Goal: Transaction & Acquisition: Purchase product/service

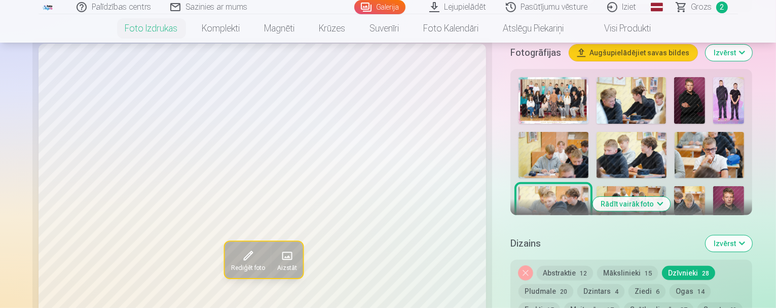
scroll to position [355, 0]
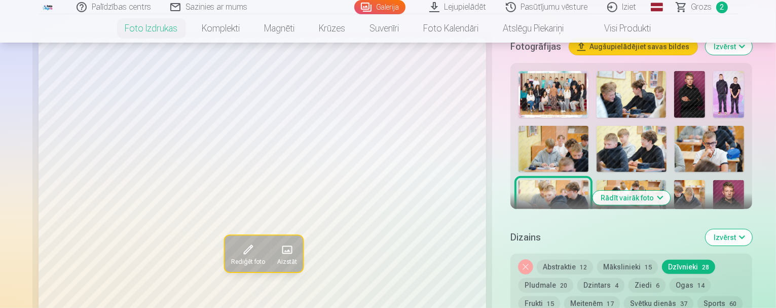
click at [649, 191] on button "Rādīt vairāk foto" at bounding box center [632, 198] width 78 height 14
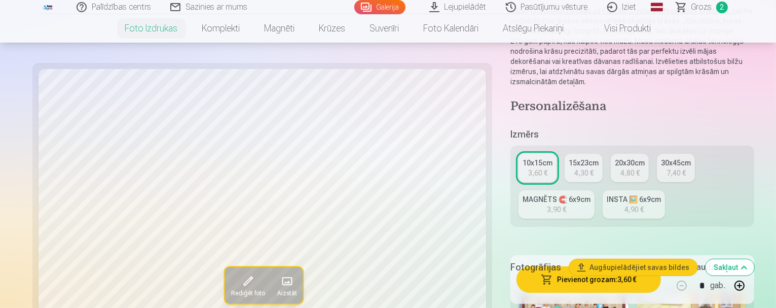
scroll to position [152, 0]
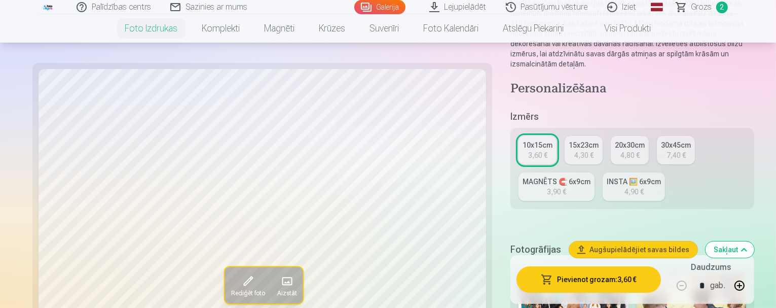
click at [528, 150] on div "3,60 €" at bounding box center [537, 155] width 19 height 10
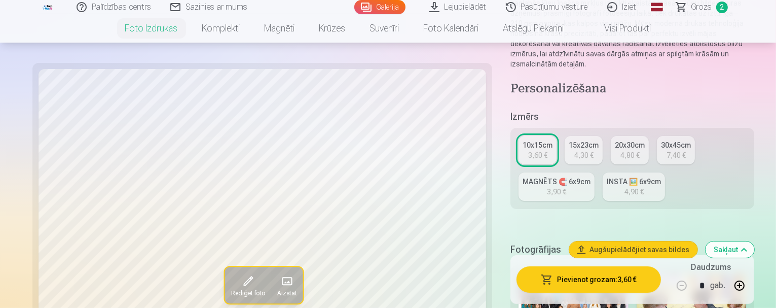
click at [607, 176] on div "INSTA 🖼️ 6x9cm" at bounding box center [634, 181] width 54 height 10
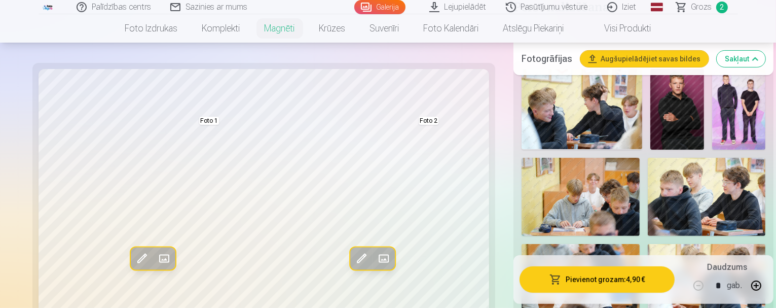
scroll to position [152, 0]
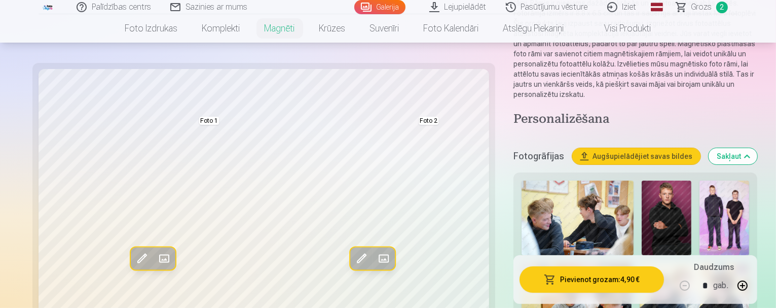
click at [568, 218] on img at bounding box center [578, 217] width 112 height 75
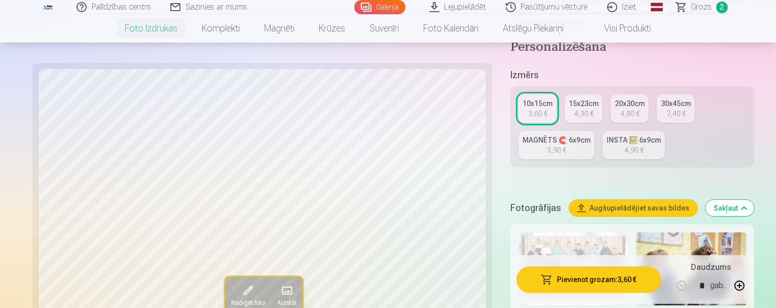
scroll to position [203, 0]
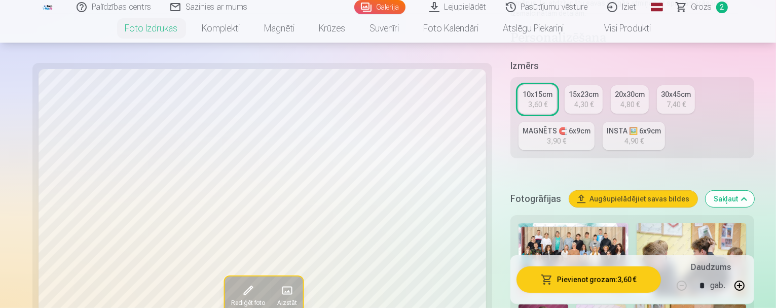
click at [675, 227] on img at bounding box center [692, 259] width 110 height 73
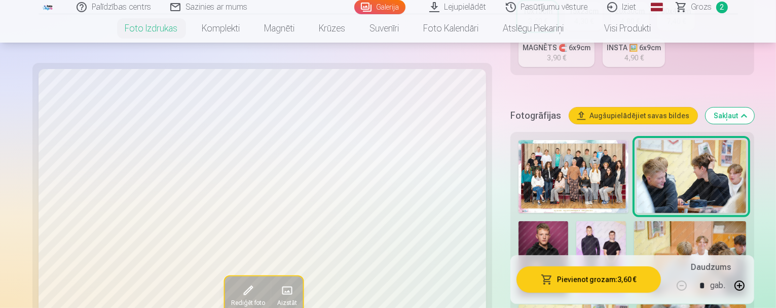
scroll to position [304, 0]
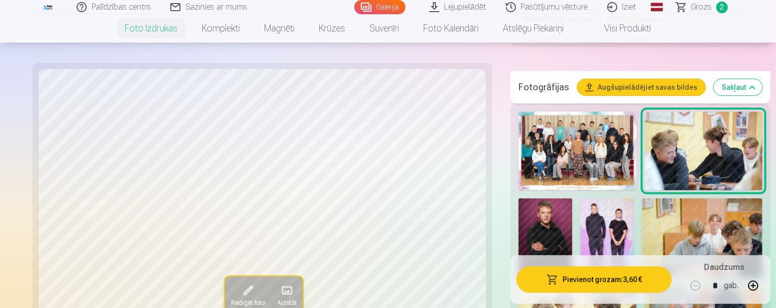
click at [581, 198] on img at bounding box center [608, 238] width 54 height 81
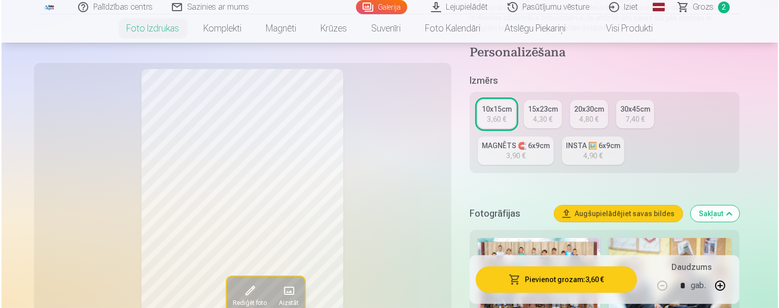
scroll to position [203, 0]
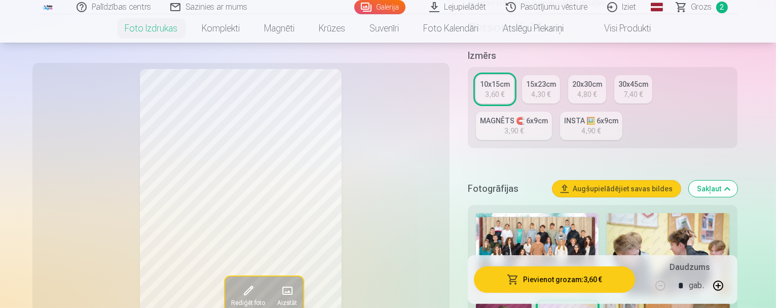
click at [584, 282] on button "Pievienot grozam : 3,60 €" at bounding box center [555, 279] width 162 height 26
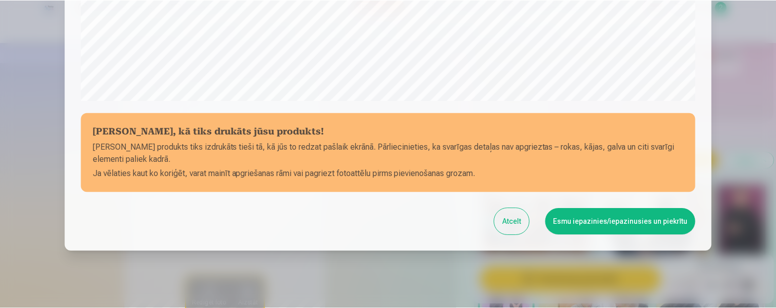
scroll to position [422, 0]
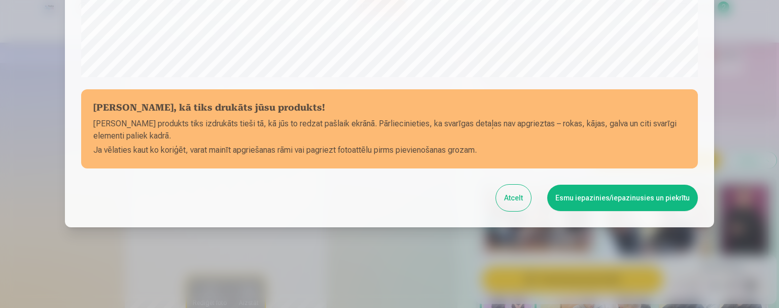
click at [593, 195] on button "Esmu iepazinies/iepazinusies un piekrītu" at bounding box center [622, 198] width 151 height 26
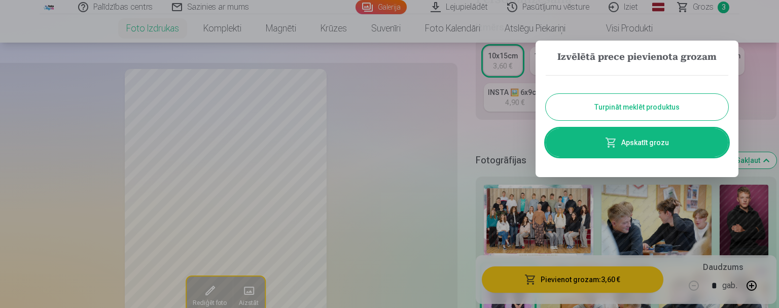
click at [583, 103] on button "Turpināt meklēt produktus" at bounding box center [637, 107] width 183 height 26
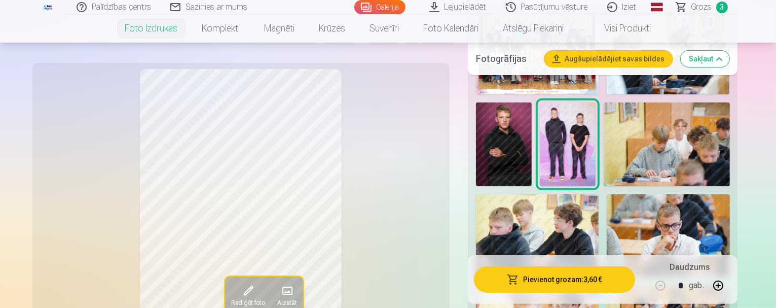
scroll to position [406, 0]
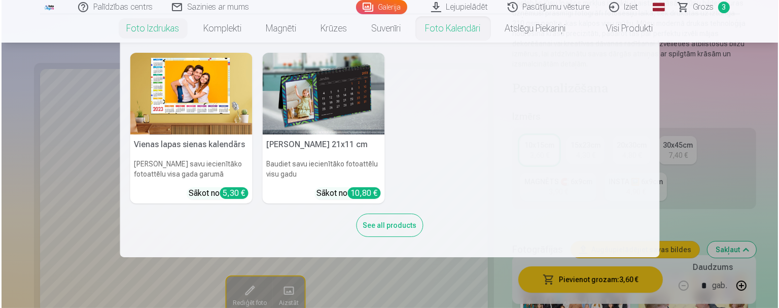
scroll to position [304, 0]
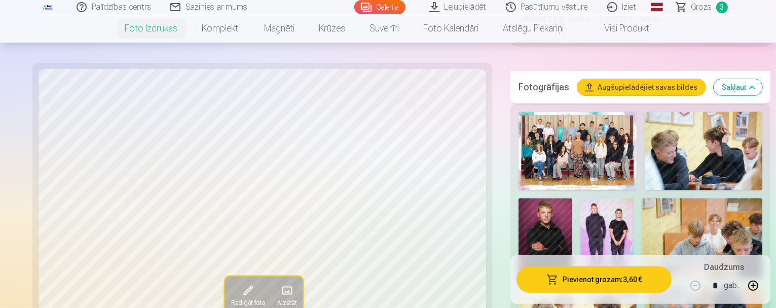
click at [581, 282] on button "Pievienot grozam : 3,60 €" at bounding box center [594, 279] width 155 height 26
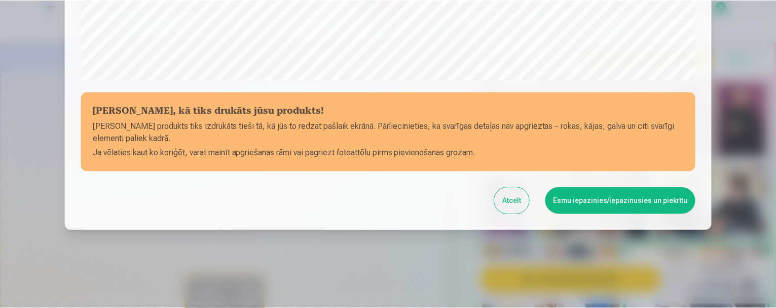
scroll to position [422, 0]
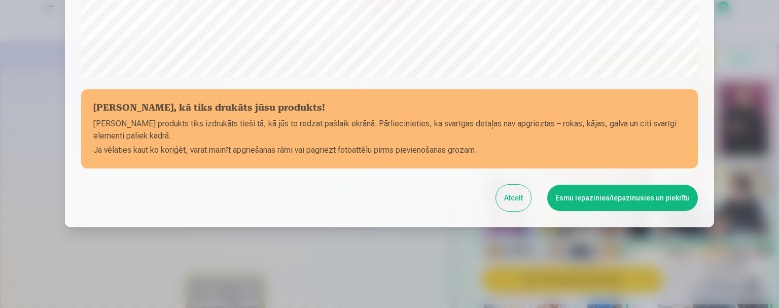
click at [599, 194] on button "Esmu iepazinies/iepazinusies un piekrītu" at bounding box center [622, 198] width 151 height 26
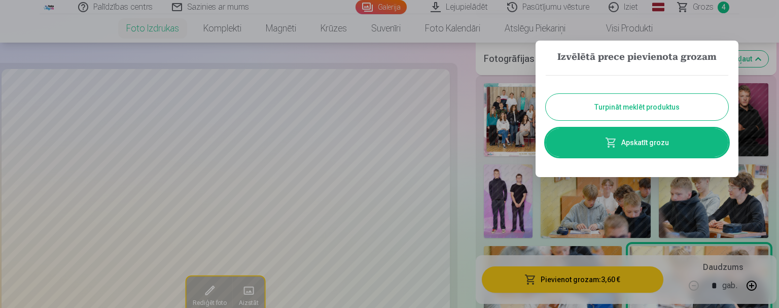
click at [603, 97] on button "Turpināt meklēt produktus" at bounding box center [637, 107] width 183 height 26
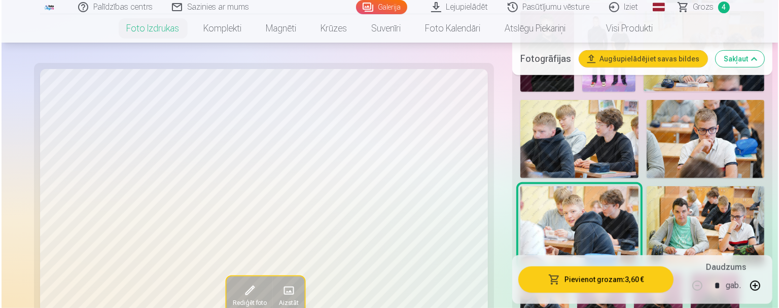
scroll to position [507, 0]
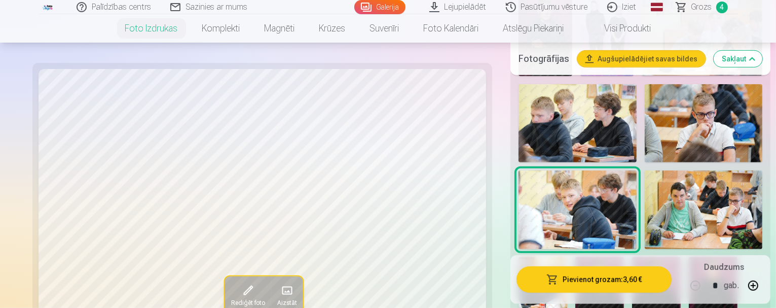
click at [567, 257] on img at bounding box center [543, 293] width 49 height 73
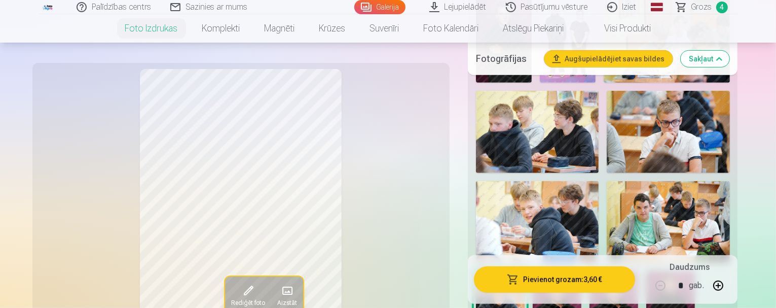
click at [583, 278] on button "Pievienot grozam : 3,60 €" at bounding box center [555, 279] width 162 height 26
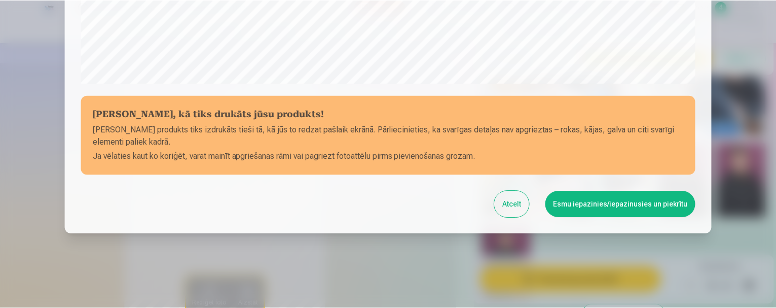
scroll to position [422, 0]
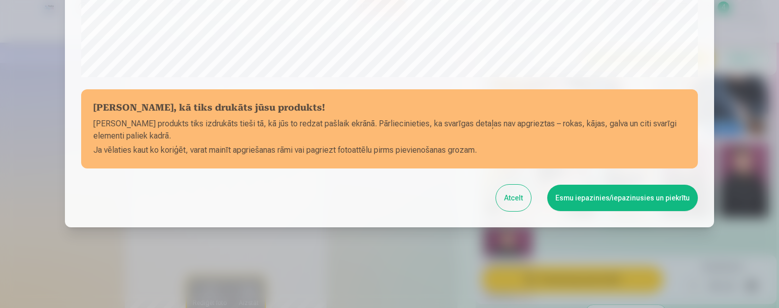
click at [587, 198] on button "Esmu iepazinies/iepazinusies un piekrītu" at bounding box center [622, 198] width 151 height 26
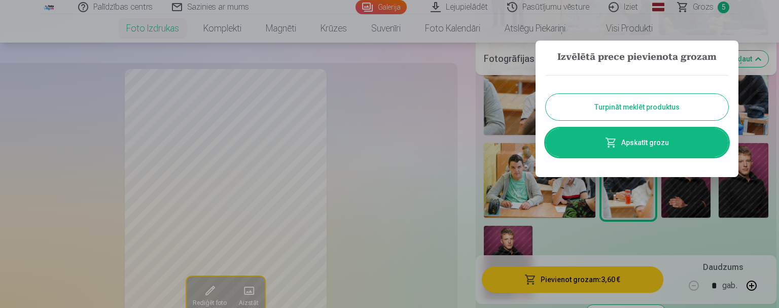
click at [651, 109] on button "Turpināt meklēt produktus" at bounding box center [637, 107] width 183 height 26
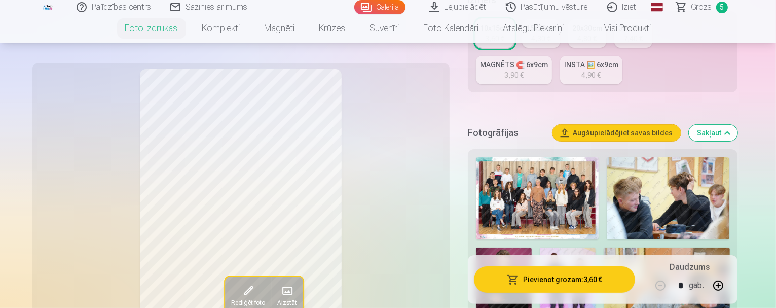
scroll to position [254, 0]
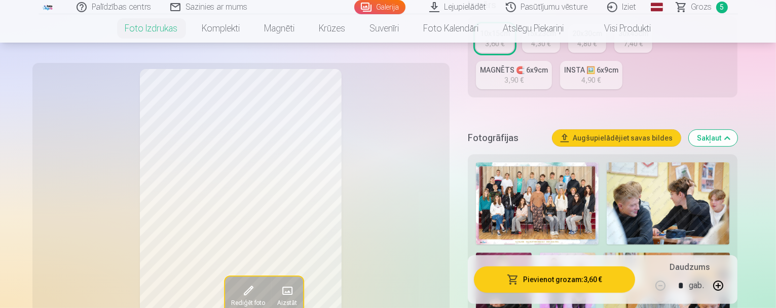
click at [532, 252] on img at bounding box center [504, 294] width 56 height 84
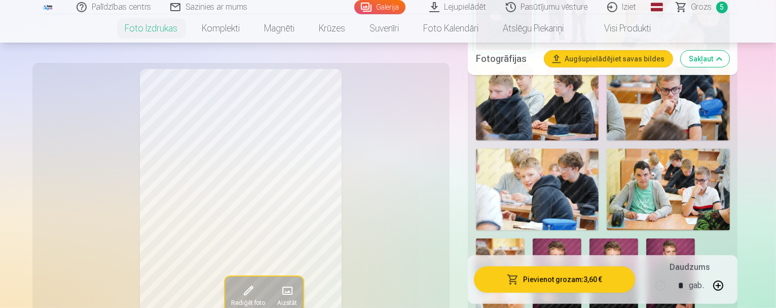
scroll to position [507, 0]
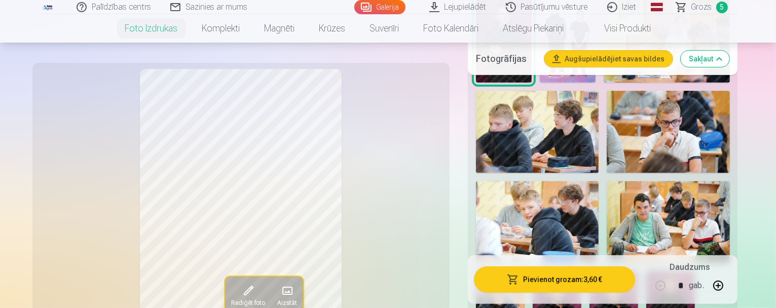
click at [582, 271] on img at bounding box center [557, 307] width 49 height 73
click at [638, 271] on img at bounding box center [614, 307] width 49 height 73
click at [646, 271] on img at bounding box center [670, 307] width 49 height 73
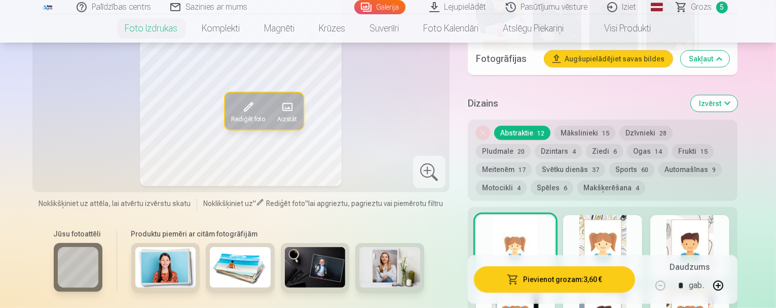
scroll to position [811, 0]
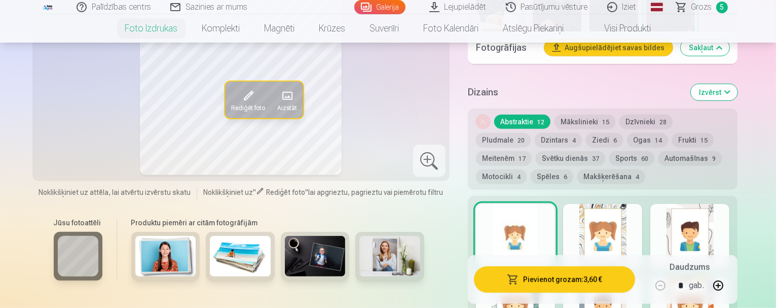
click at [39, 166] on div "Rediģēt foto Aizstāt Noklikšķiniet uz attēla, lai atvērtu izvērstu skatu Noklik…" at bounding box center [241, 138] width 405 height 528
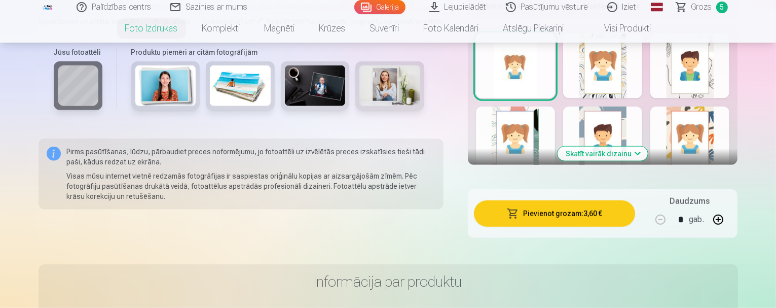
scroll to position [963, 0]
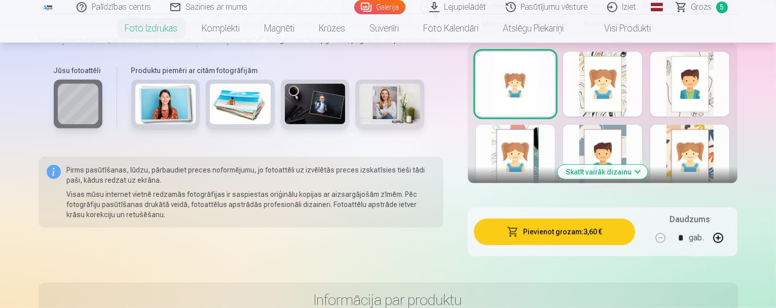
click at [623, 165] on button "Skatīt vairāk dizainu" at bounding box center [603, 172] width 90 height 14
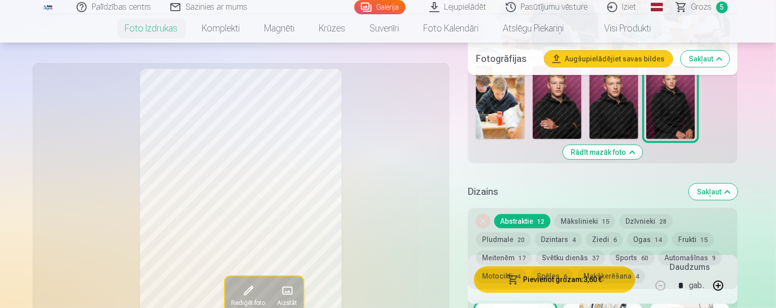
scroll to position [710, 0]
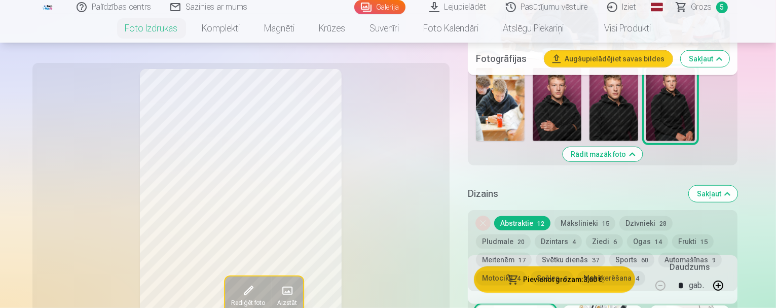
click at [738, 186] on button "Sakļaut" at bounding box center [713, 194] width 49 height 16
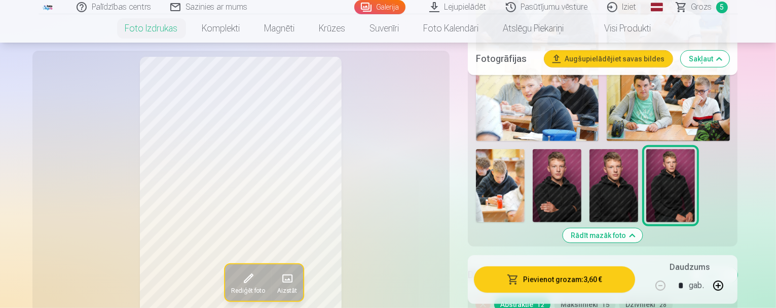
scroll to position [621, 0]
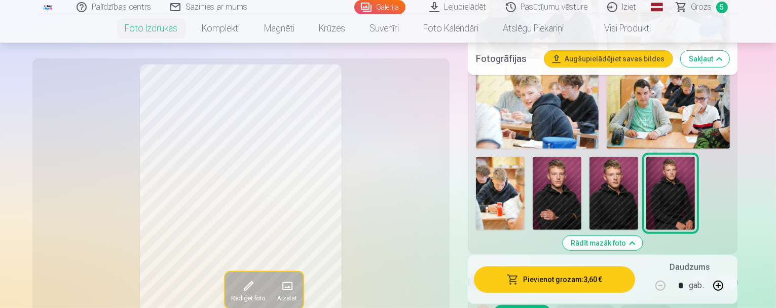
click at [628, 236] on button "Rādīt mazāk foto" at bounding box center [603, 243] width 80 height 14
click at [628, 196] on div "Personalizēšana Izmērs 10x15cm 3,60 € 15x23cm 4,30 € 20x30cm 4,80 € 30x45cm 7,4…" at bounding box center [603, 100] width 270 height 996
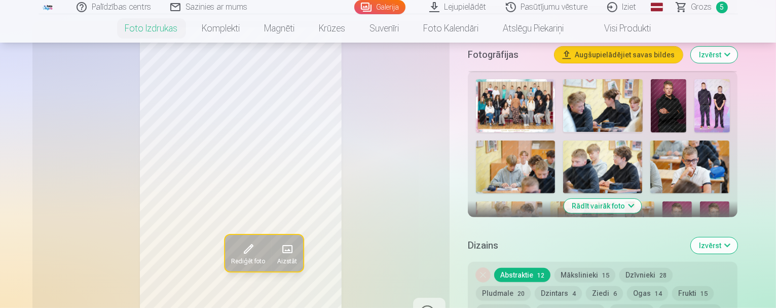
scroll to position [535, 0]
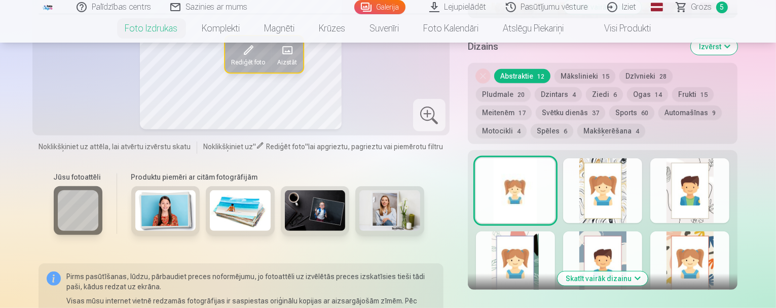
click at [531, 87] on button "Pludmale 20" at bounding box center [503, 94] width 55 height 14
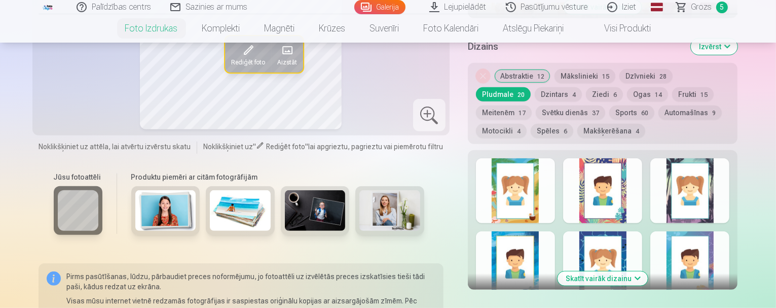
click at [727, 158] on div at bounding box center [689, 190] width 79 height 65
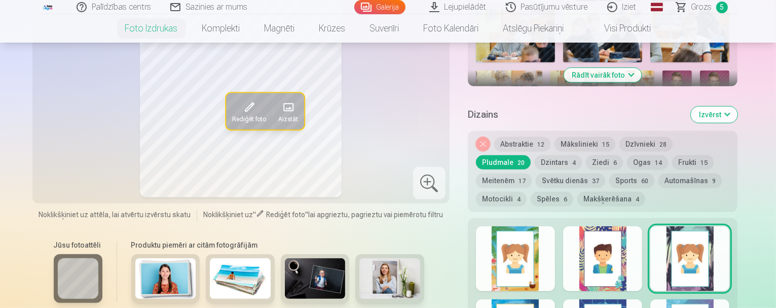
scroll to position [485, 0]
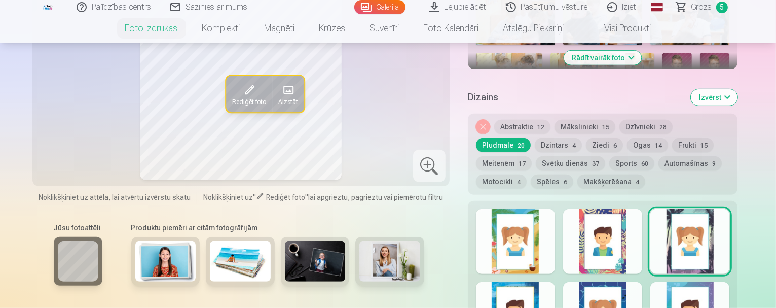
click at [617, 213] on div at bounding box center [602, 241] width 79 height 65
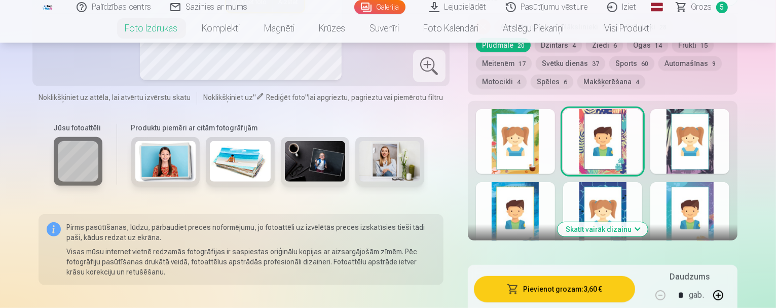
scroll to position [586, 0]
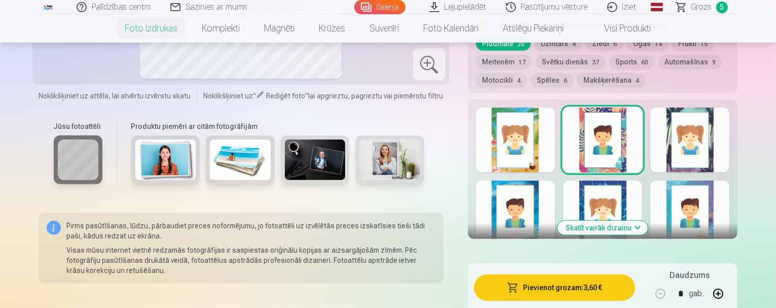
click at [638, 221] on button "Skatīt vairāk dizainu" at bounding box center [603, 228] width 90 height 14
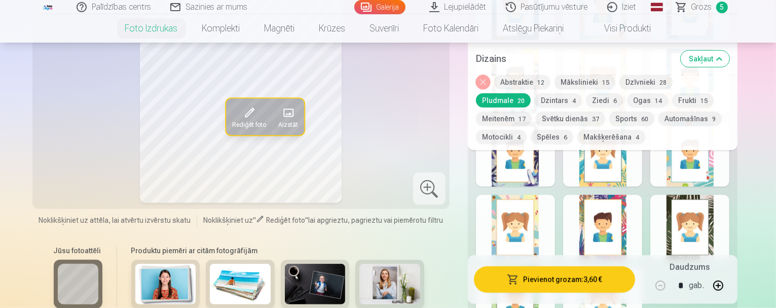
scroll to position [840, 0]
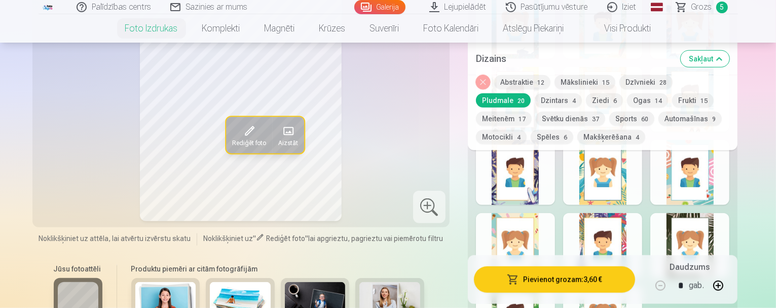
click at [636, 213] on div at bounding box center [602, 245] width 79 height 65
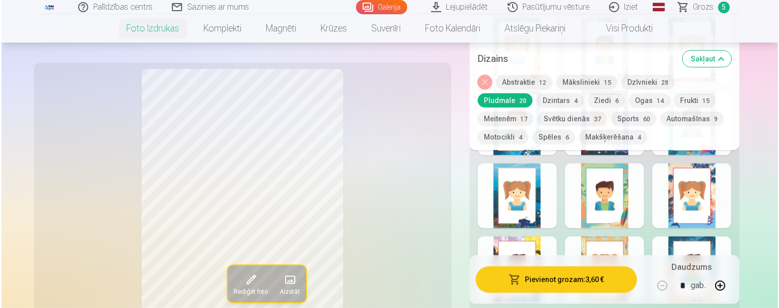
scroll to position [687, 0]
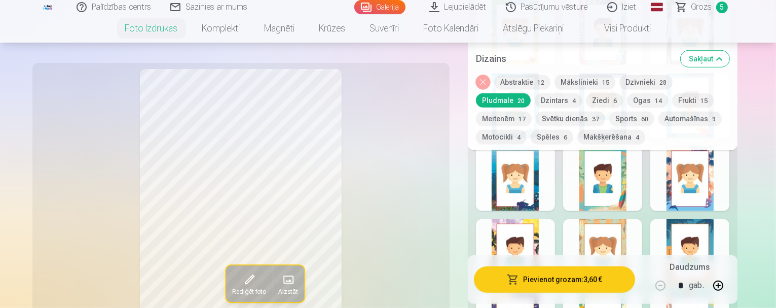
click at [581, 278] on button "Pievienot grozam : 3,60 €" at bounding box center [555, 279] width 162 height 26
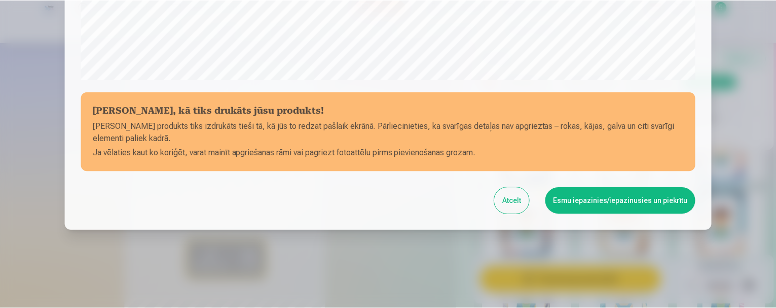
scroll to position [422, 0]
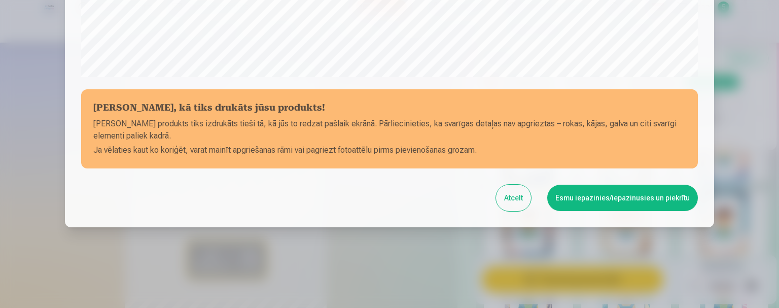
click at [618, 197] on button "Esmu iepazinies/iepazinusies un piekrītu" at bounding box center [622, 198] width 151 height 26
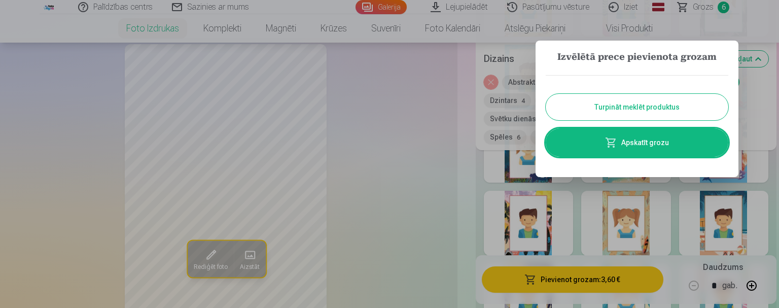
click at [594, 104] on button "Turpināt meklēt produktus" at bounding box center [637, 107] width 183 height 26
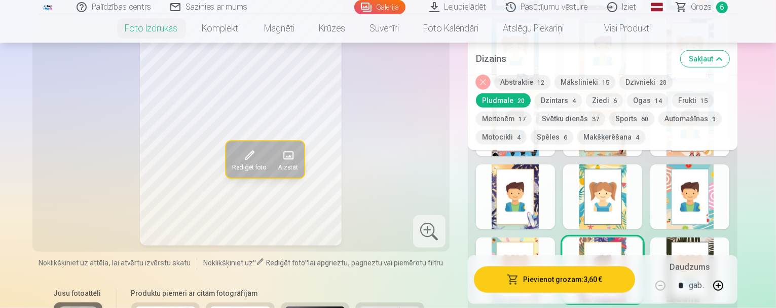
scroll to position [789, 0]
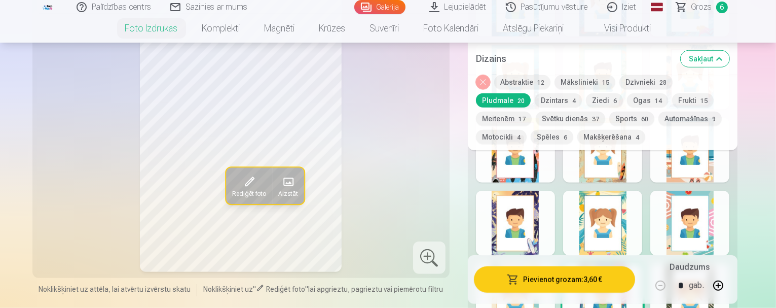
click at [280, 173] on span at bounding box center [288, 181] width 16 height 16
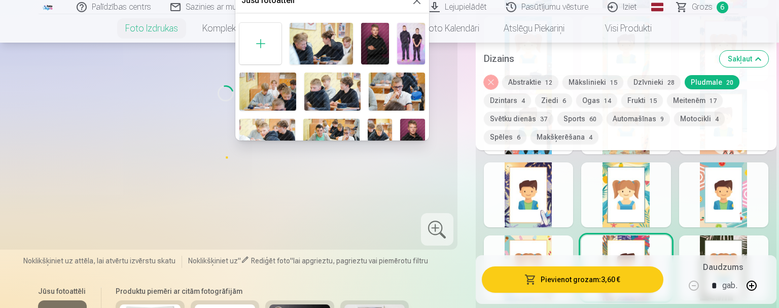
click at [371, 35] on img at bounding box center [375, 44] width 28 height 42
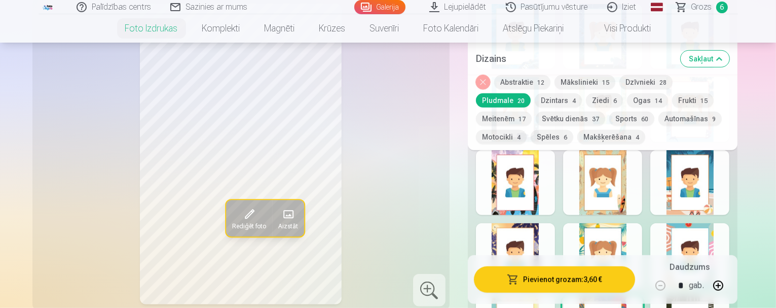
scroll to position [738, 0]
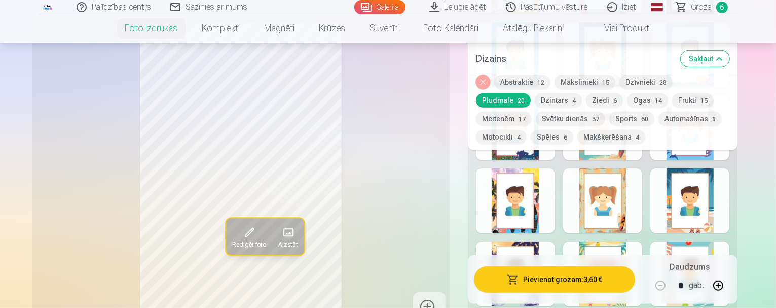
click at [609, 116] on button "Sports 60" at bounding box center [631, 119] width 45 height 14
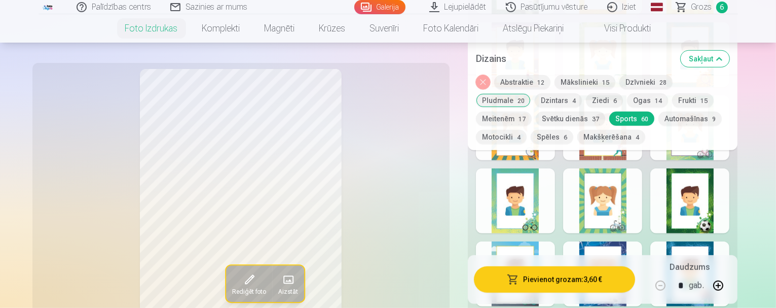
click at [629, 184] on div at bounding box center [602, 200] width 79 height 65
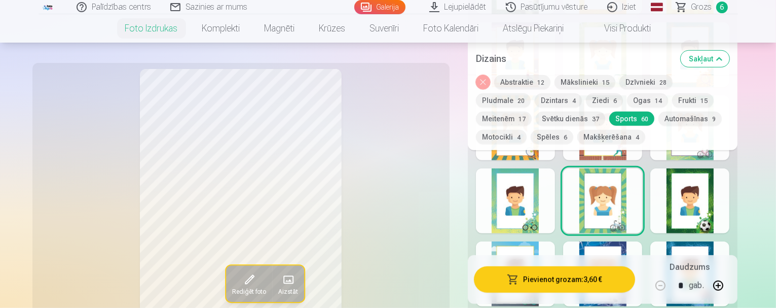
click at [541, 180] on div at bounding box center [515, 200] width 79 height 65
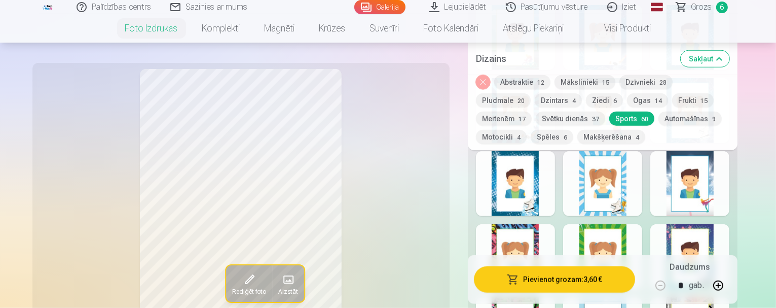
scroll to position [1042, 0]
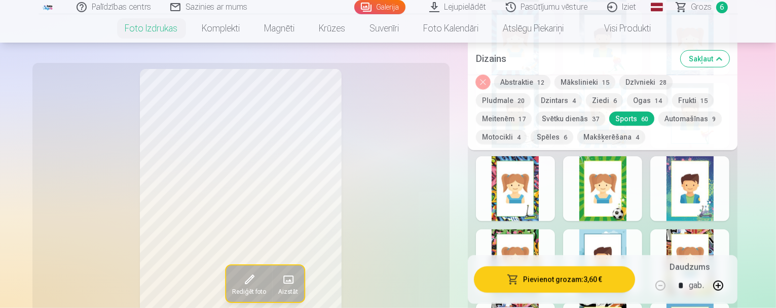
click at [553, 177] on div at bounding box center [515, 188] width 79 height 65
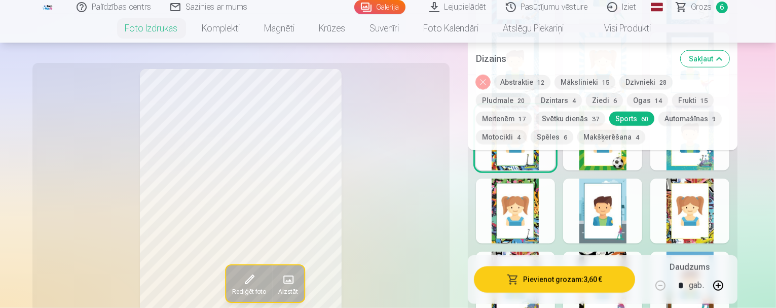
click at [544, 178] on div at bounding box center [515, 210] width 79 height 65
click at [730, 182] on div at bounding box center [689, 210] width 79 height 65
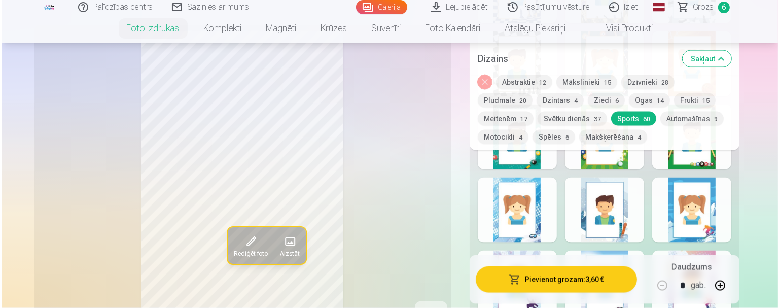
scroll to position [1752, 0]
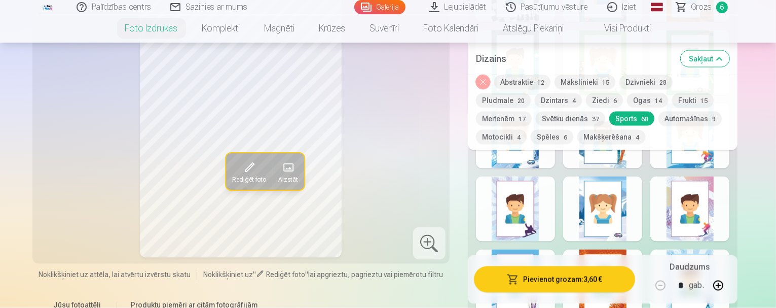
click at [566, 277] on button "Pievienot grozam : 3,60 €" at bounding box center [555, 279] width 162 height 26
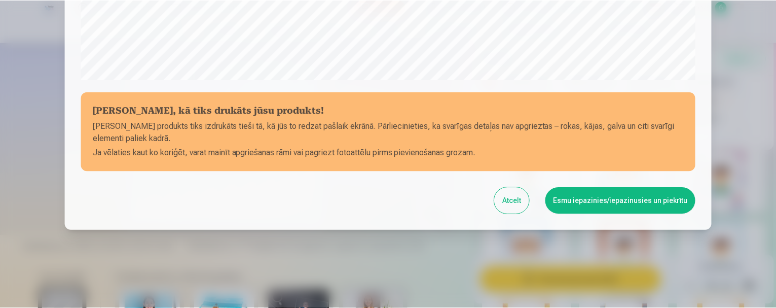
scroll to position [422, 0]
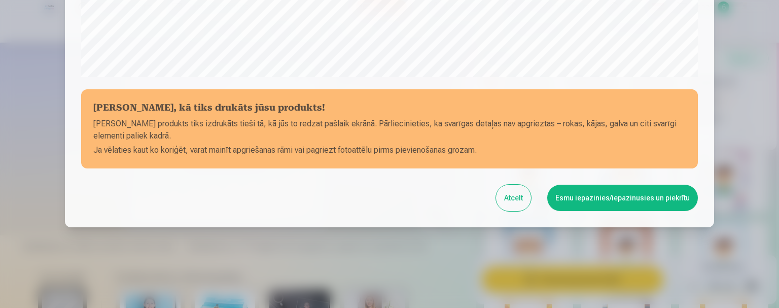
click at [582, 196] on button "Esmu iepazinies/iepazinusies un piekrītu" at bounding box center [622, 198] width 151 height 26
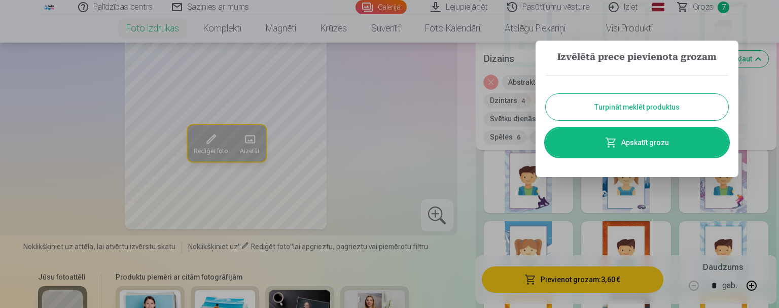
click at [610, 104] on button "Turpināt meklēt produktus" at bounding box center [637, 107] width 183 height 26
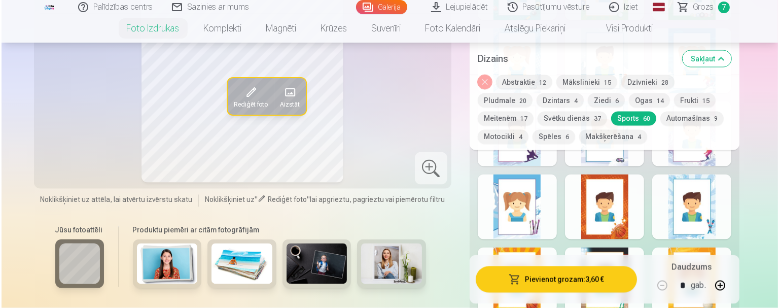
scroll to position [1803, 0]
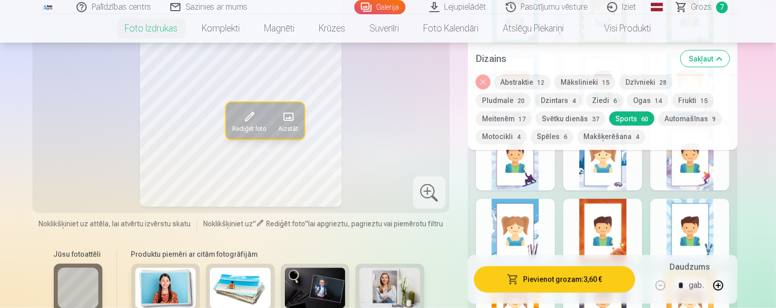
click at [278, 125] on span "Aizstāt" at bounding box center [288, 129] width 20 height 8
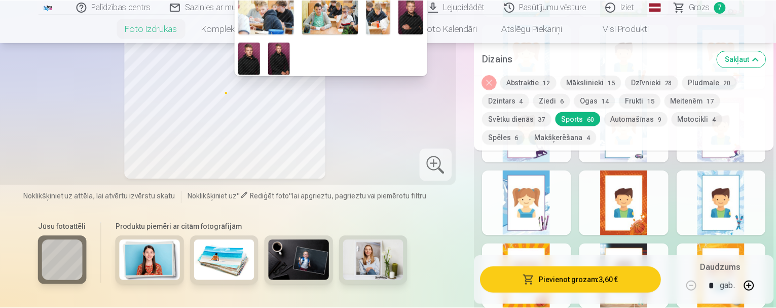
scroll to position [58, 0]
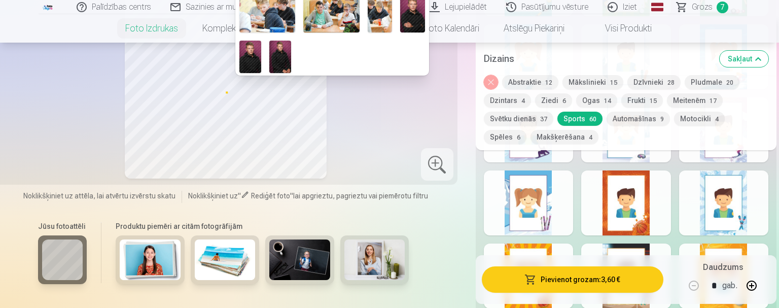
click at [248, 52] on img at bounding box center [250, 57] width 22 height 32
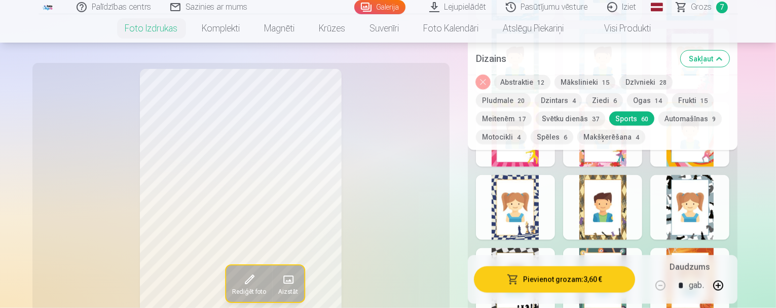
scroll to position [1448, 0]
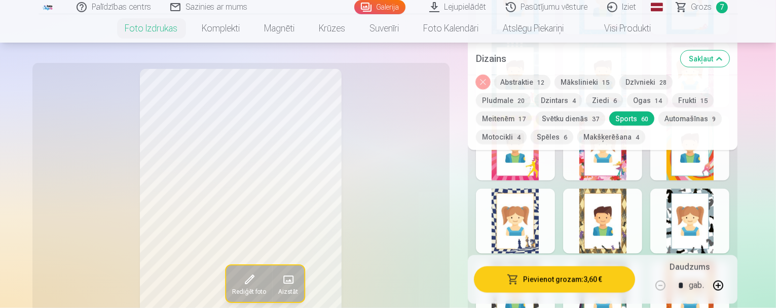
click at [536, 117] on button "Svētku dienās 37" at bounding box center [570, 119] width 69 height 14
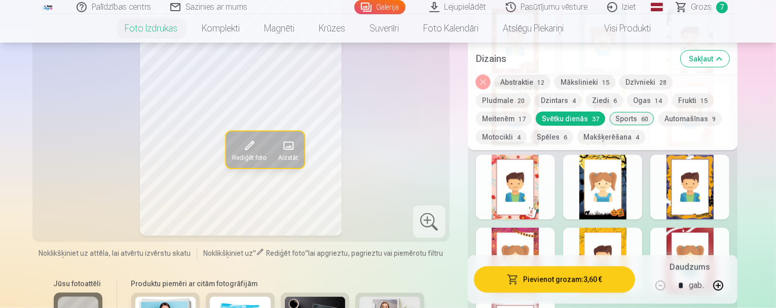
scroll to position [1245, 0]
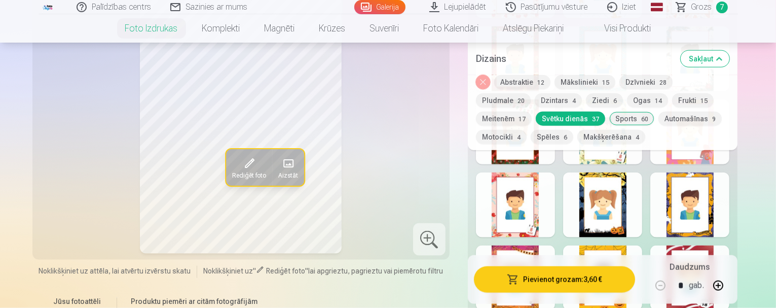
click at [730, 245] on div at bounding box center [689, 277] width 79 height 65
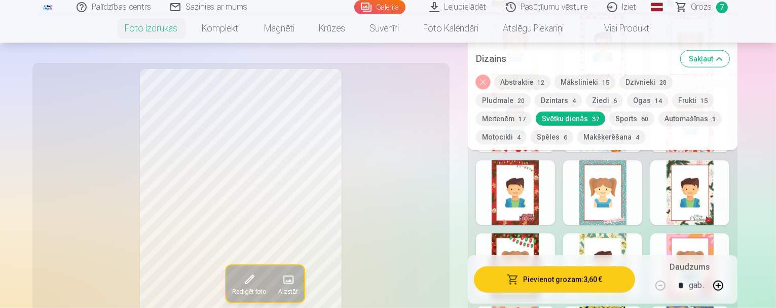
scroll to position [1093, 0]
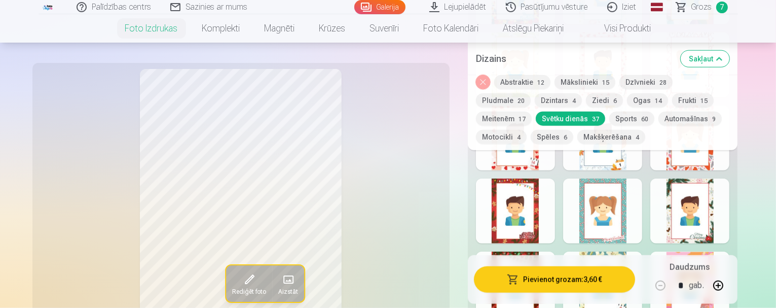
click at [632, 251] on div at bounding box center [602, 283] width 79 height 65
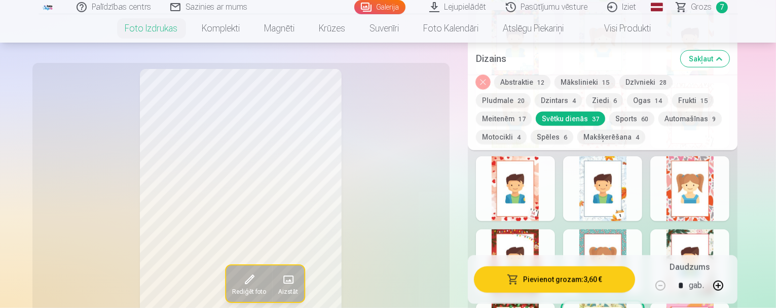
click at [533, 231] on div at bounding box center [515, 261] width 79 height 65
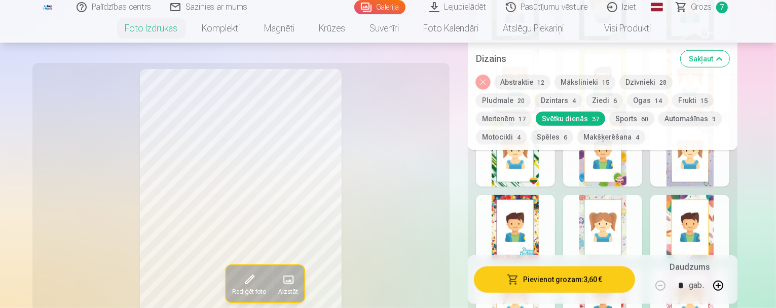
scroll to position [840, 0]
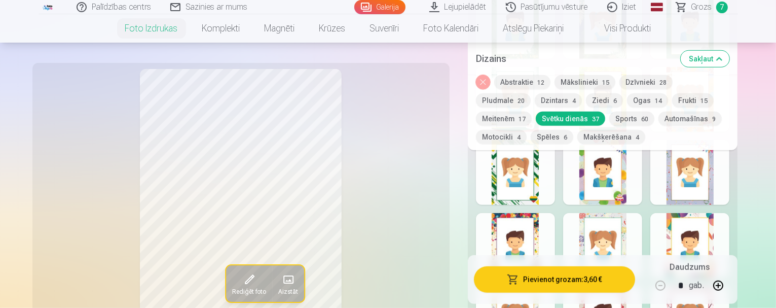
click at [537, 214] on div at bounding box center [515, 245] width 79 height 65
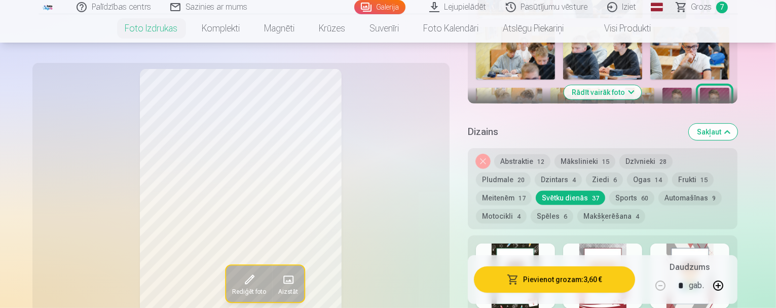
scroll to position [434, 0]
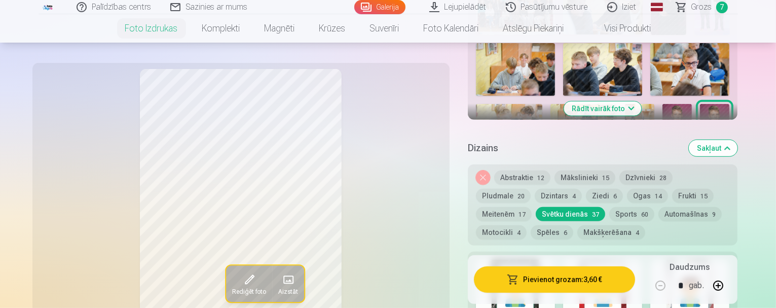
click at [620, 260] on div at bounding box center [602, 292] width 79 height 65
click at [540, 260] on div at bounding box center [515, 292] width 79 height 65
click at [628, 260] on div at bounding box center [602, 292] width 79 height 65
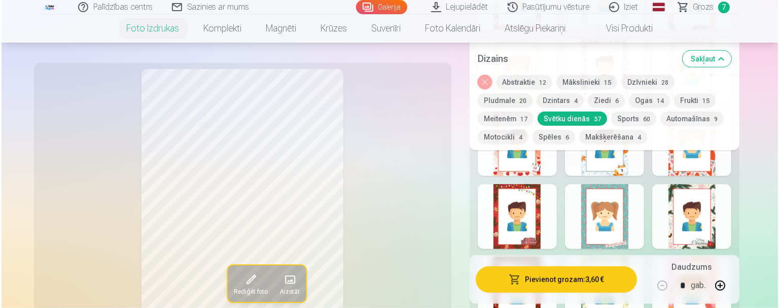
scroll to position [1042, 0]
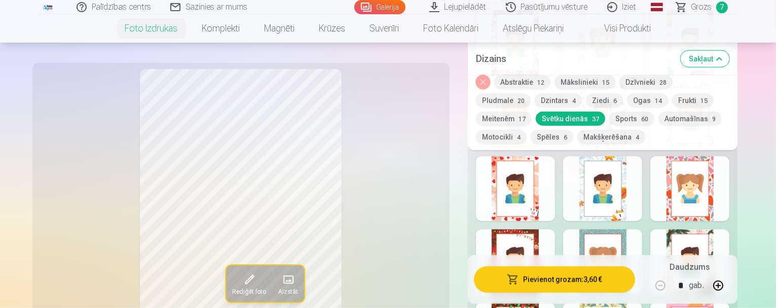
click at [576, 279] on button "Pievienot grozam : 3,60 €" at bounding box center [555, 279] width 162 height 26
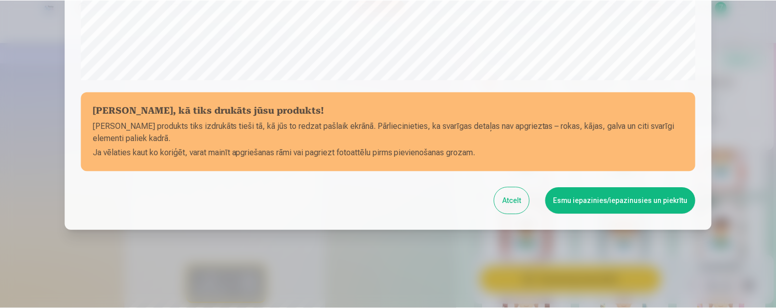
scroll to position [422, 0]
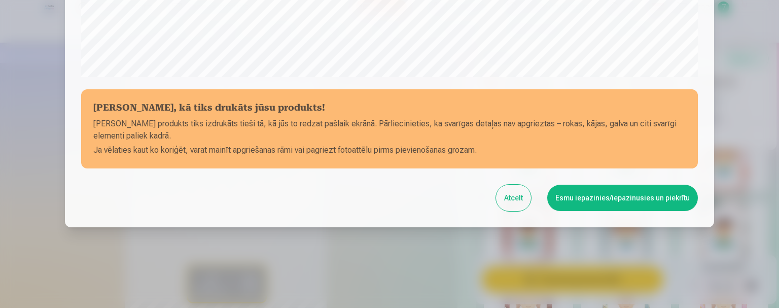
click at [593, 194] on button "Esmu iepazinies/iepazinusies un piekrītu" at bounding box center [622, 198] width 151 height 26
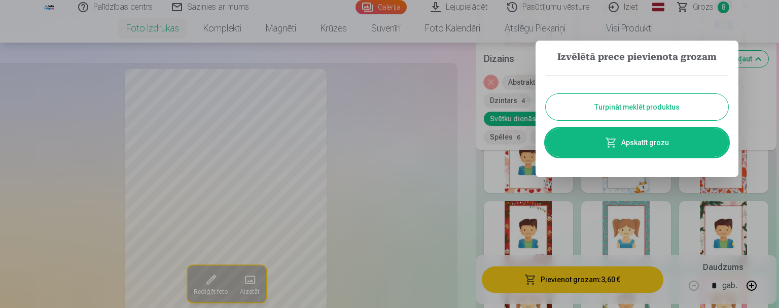
click at [626, 104] on button "Turpināt meklēt produktus" at bounding box center [637, 107] width 183 height 26
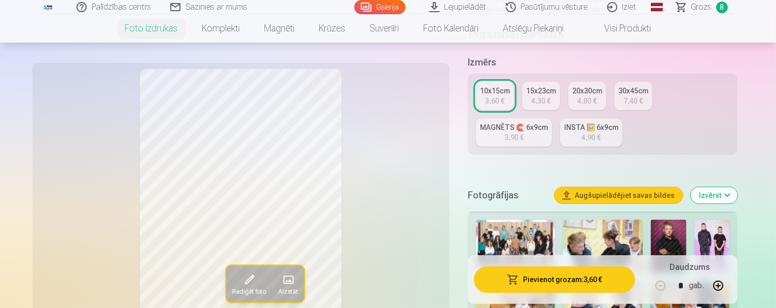
scroll to position [0, 0]
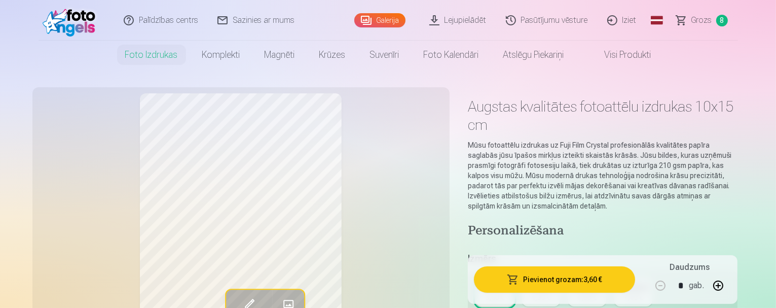
click at [711, 19] on span "Grozs" at bounding box center [702, 20] width 21 height 12
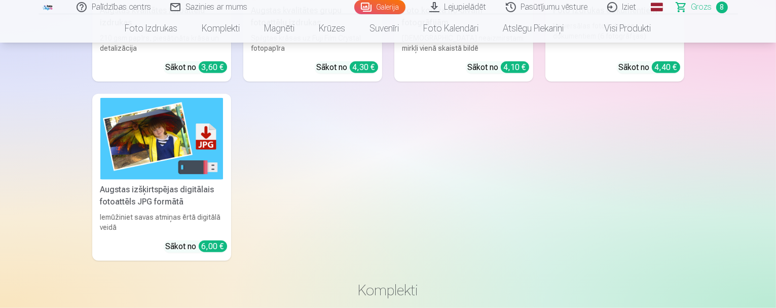
scroll to position [963, 0]
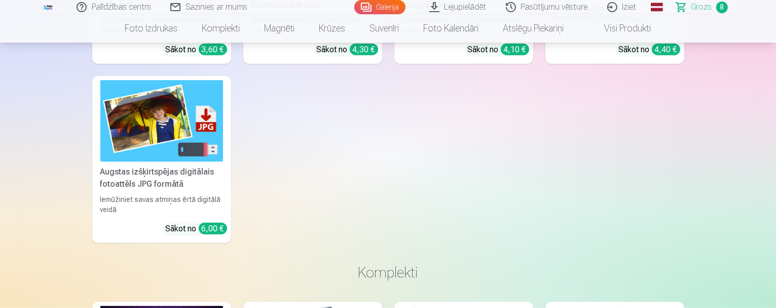
click at [154, 142] on img at bounding box center [161, 121] width 123 height 82
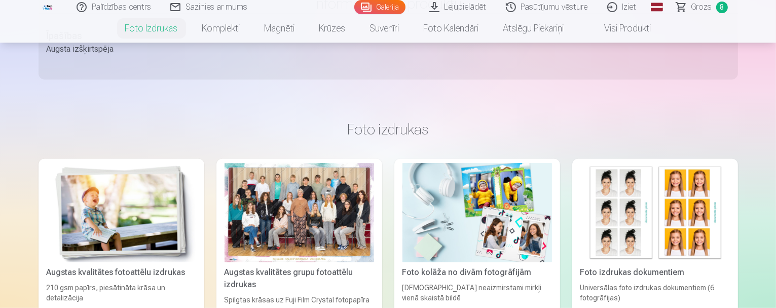
scroll to position [558, 0]
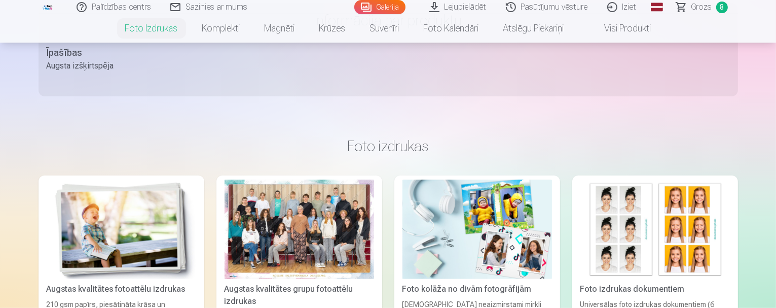
click at [459, 179] on img at bounding box center [478, 229] width 150 height 100
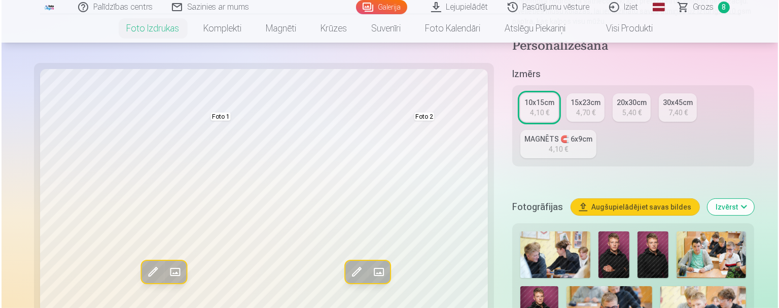
scroll to position [203, 0]
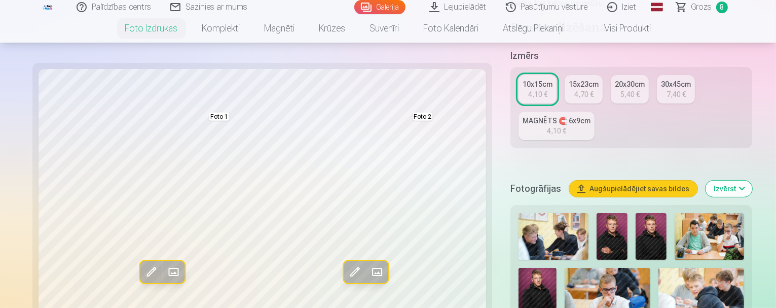
click at [165, 264] on span at bounding box center [173, 272] width 16 height 16
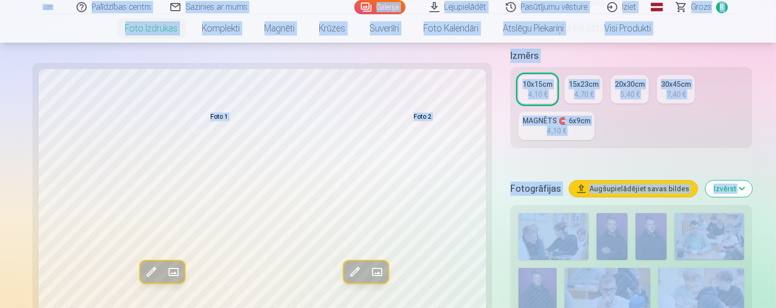
click at [165, 264] on span at bounding box center [173, 272] width 16 height 16
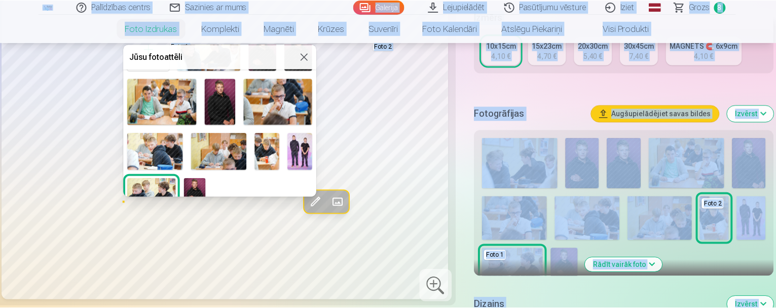
scroll to position [66, 0]
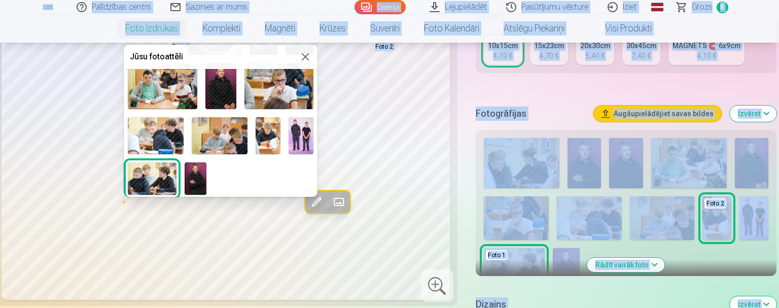
click at [156, 133] on img at bounding box center [156, 135] width 56 height 37
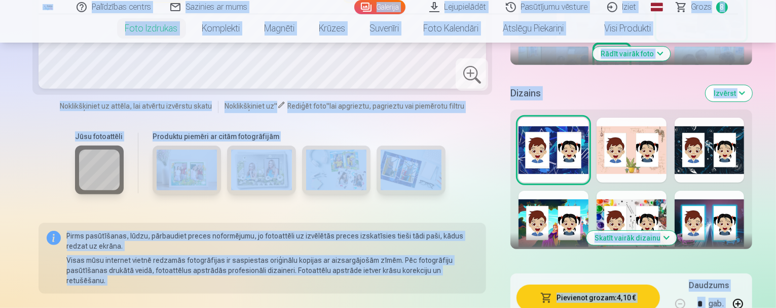
scroll to position [507, 0]
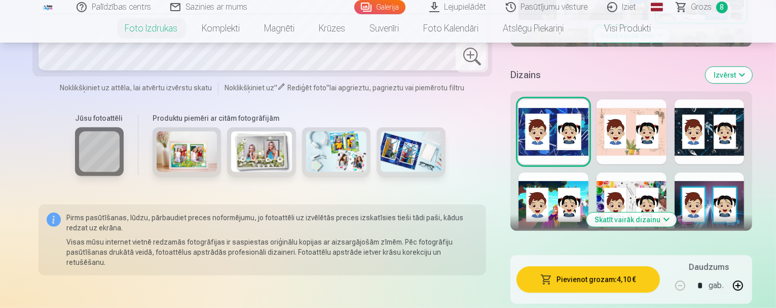
click at [619, 172] on div at bounding box center [632, 204] width 70 height 65
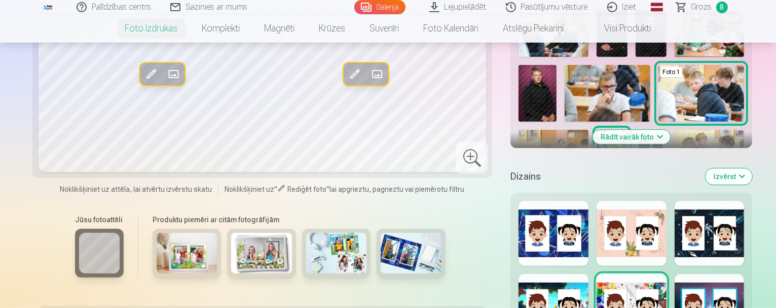
scroll to position [456, 0]
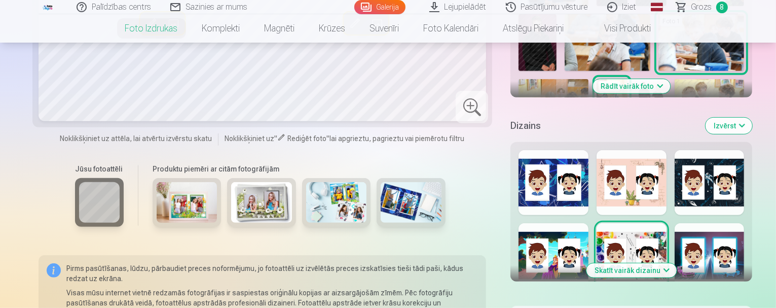
click at [653, 263] on button "Skatīt vairāk dizainu" at bounding box center [632, 270] width 90 height 14
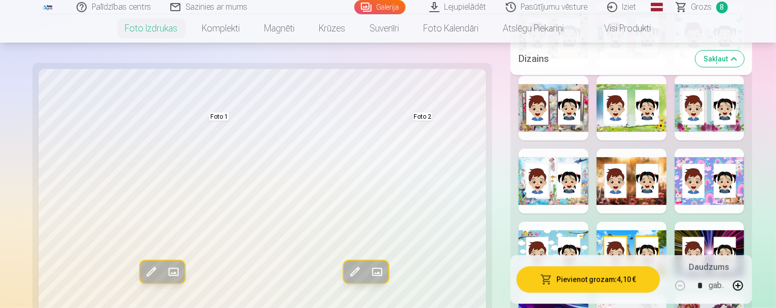
scroll to position [761, 0]
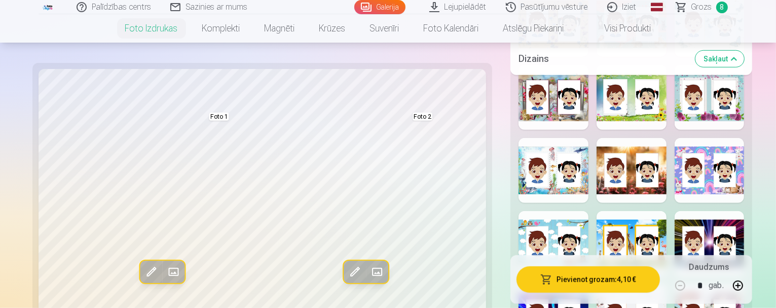
click at [726, 211] on div at bounding box center [710, 243] width 70 height 65
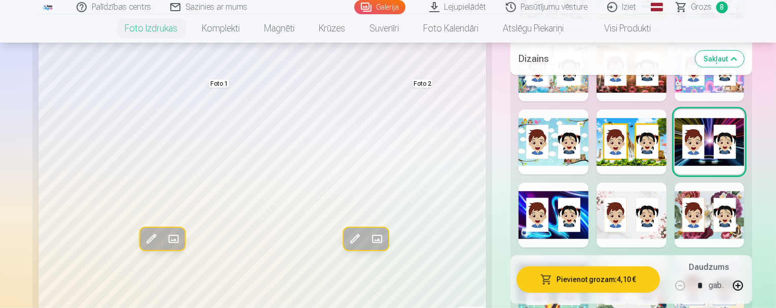
scroll to position [913, 0]
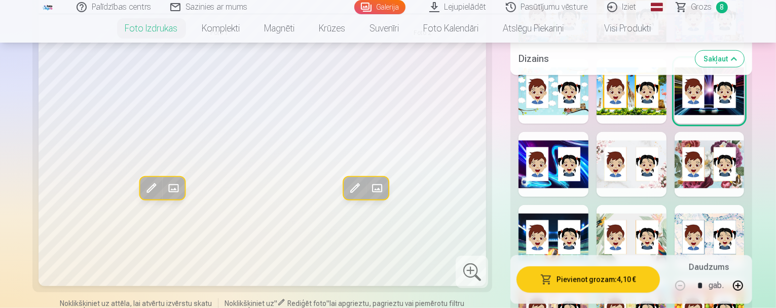
click at [721, 278] on div at bounding box center [710, 310] width 70 height 65
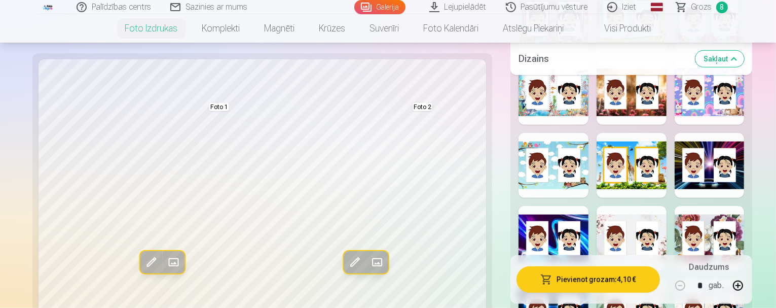
scroll to position [862, 0]
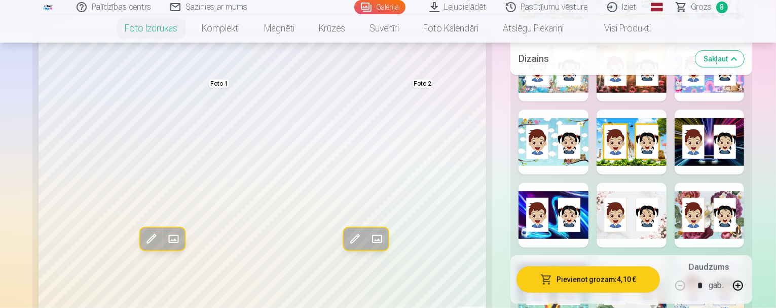
click at [537, 256] on div at bounding box center [554, 288] width 70 height 65
click at [533, 183] on div at bounding box center [554, 215] width 70 height 65
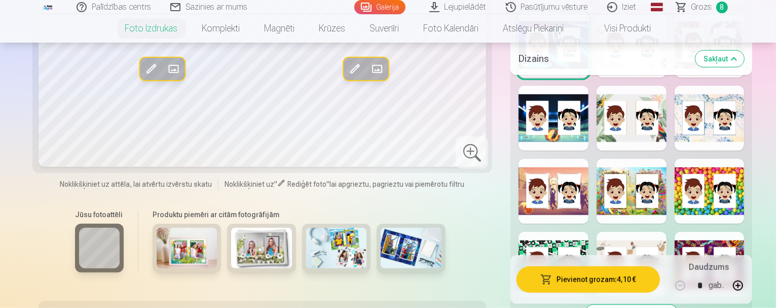
scroll to position [1014, 0]
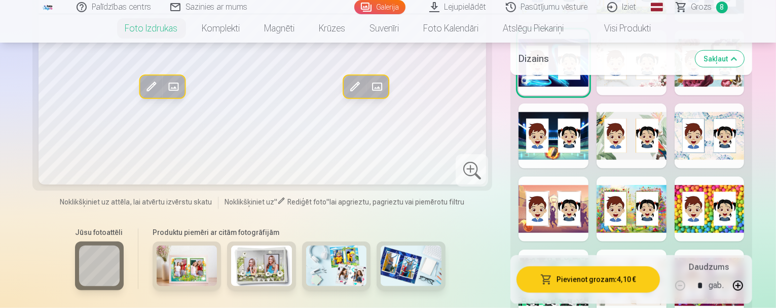
click at [521, 249] on div at bounding box center [554, 281] width 70 height 65
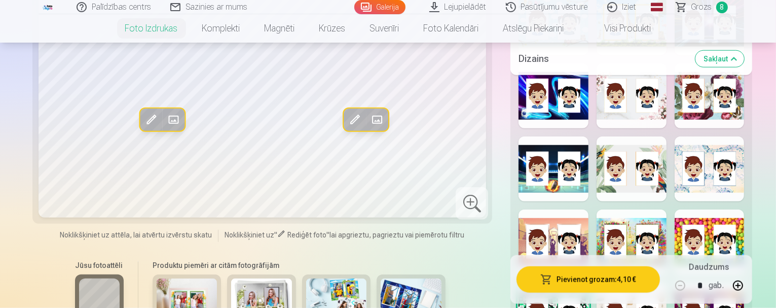
scroll to position [963, 0]
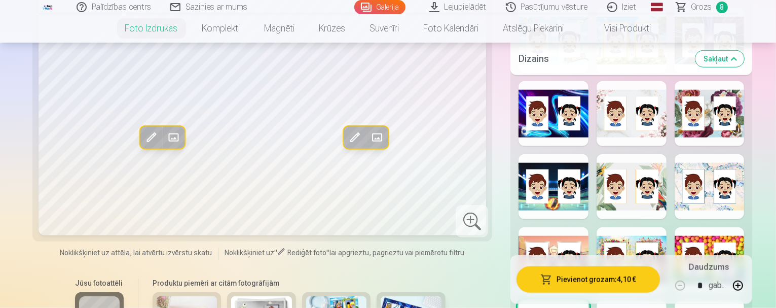
click at [736, 227] on div at bounding box center [710, 259] width 70 height 65
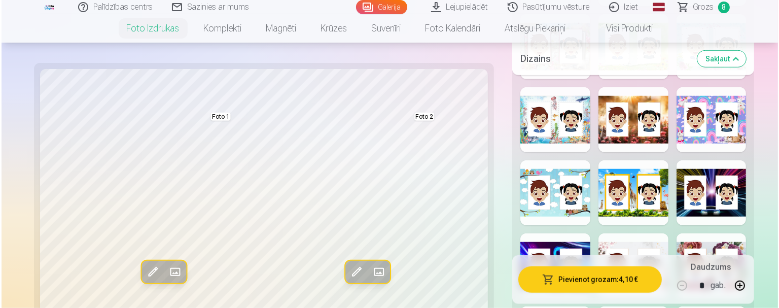
scroll to position [862, 0]
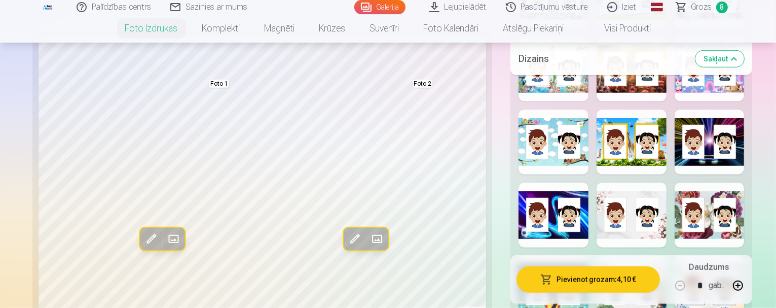
click at [578, 273] on button "Pievienot grozam : 4,10 €" at bounding box center [588, 279] width 143 height 26
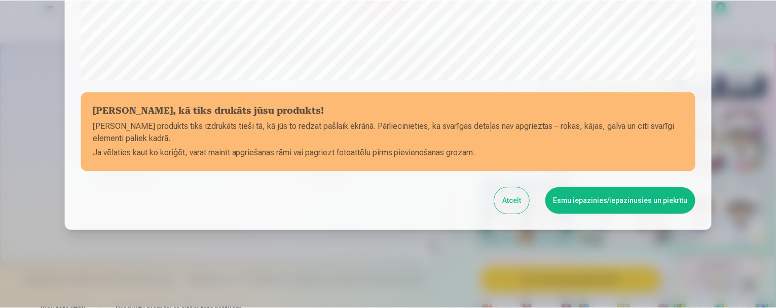
scroll to position [422, 0]
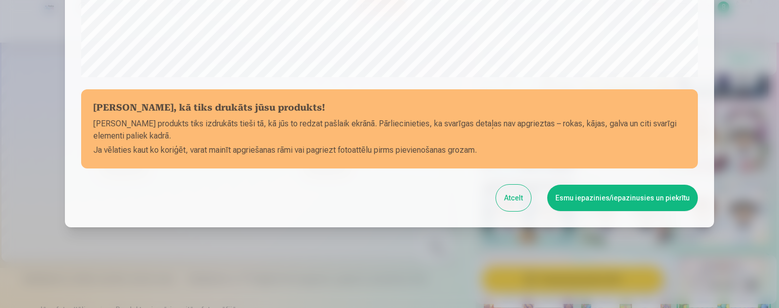
click at [608, 198] on button "Esmu iepazinies/iepazinusies un piekrītu" at bounding box center [622, 198] width 151 height 26
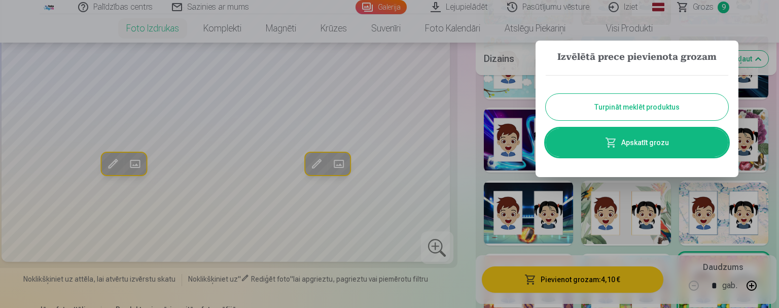
click at [590, 108] on button "Turpināt meklēt produktus" at bounding box center [637, 107] width 183 height 26
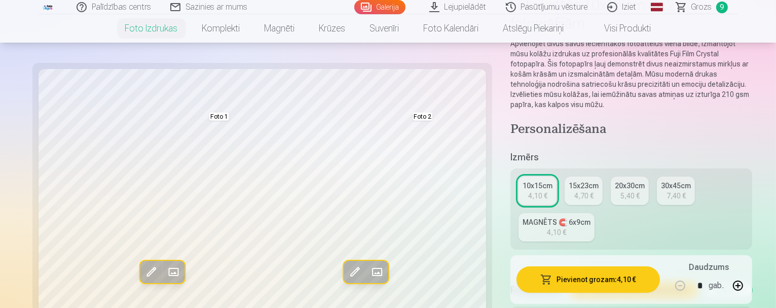
scroll to position [0, 0]
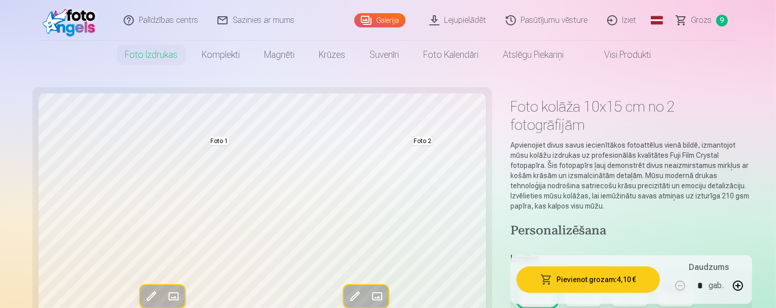
click at [473, 17] on link "Lejupielādēt" at bounding box center [458, 20] width 77 height 41
